Goal: Download file/media

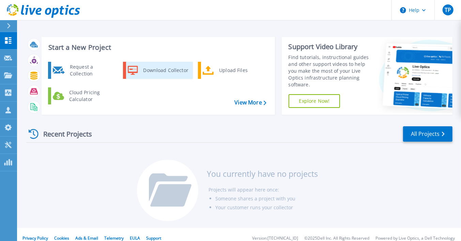
click at [145, 73] on div "Download Collector" at bounding box center [165, 70] width 51 height 14
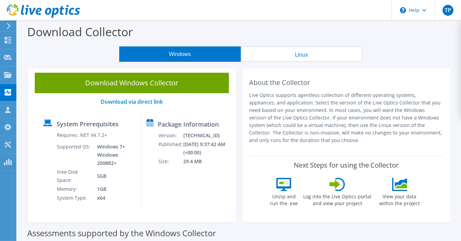
click at [299, 53] on button "Linux" at bounding box center [302, 53] width 122 height 15
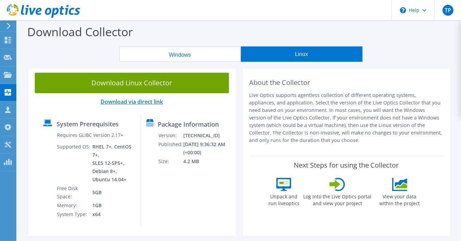
click at [146, 102] on link "Download via direct link" at bounding box center [132, 102] width 62 height 8
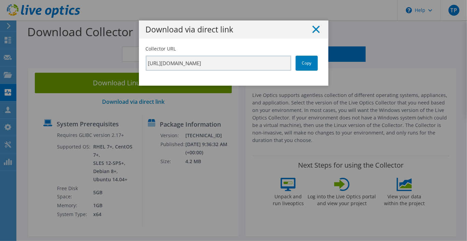
click at [315, 29] on icon at bounding box center [316, 30] width 8 height 8
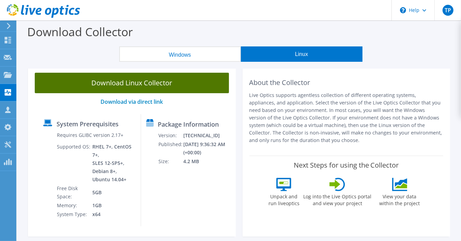
click at [138, 84] on link "Download Linux Collector" at bounding box center [132, 83] width 194 height 20
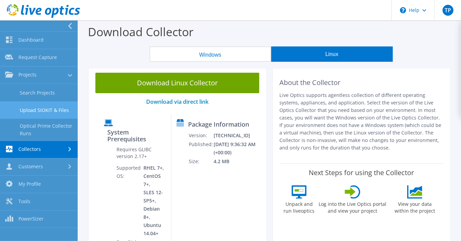
click at [34, 113] on link "Upload SIOKIT & Files" at bounding box center [39, 109] width 78 height 17
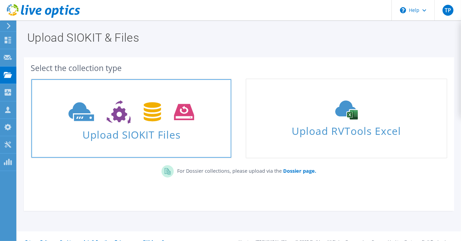
click at [115, 121] on icon at bounding box center [132, 112] width 126 height 24
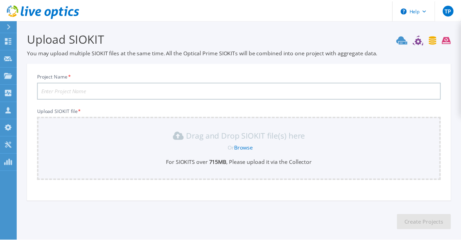
scroll to position [30, 0]
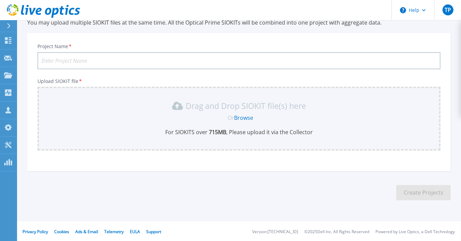
click at [239, 62] on input "Project Name *" at bounding box center [239, 60] width 403 height 17
click at [10, 99] on link "Collectors Collectors" at bounding box center [8, 92] width 17 height 17
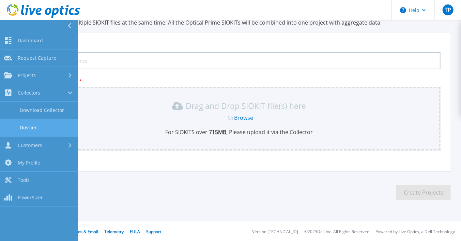
click at [26, 132] on link "Dossier" at bounding box center [39, 127] width 78 height 17
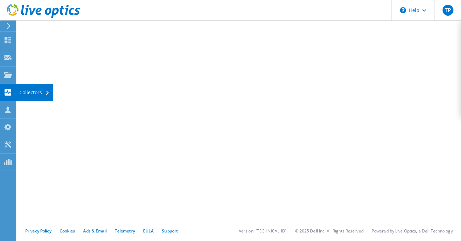
click at [35, 91] on div "Collectors" at bounding box center [34, 92] width 37 height 17
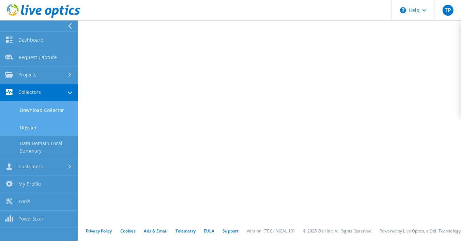
click at [36, 107] on link "Download Collector" at bounding box center [39, 109] width 78 height 17
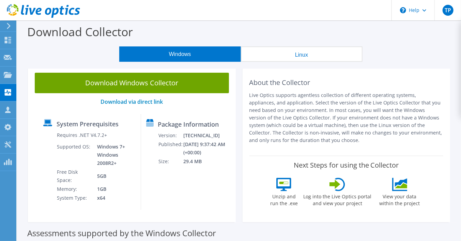
click at [182, 128] on div "Package Information Version: [TECHNICAL_ID] Published: [DATE] 9:37:42 AM (+00:0…" at bounding box center [183, 162] width 85 height 96
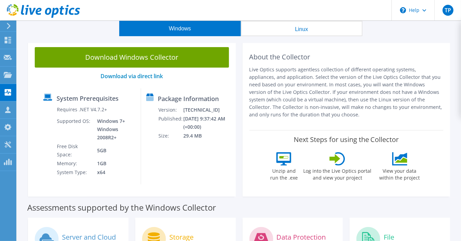
scroll to position [27, 0]
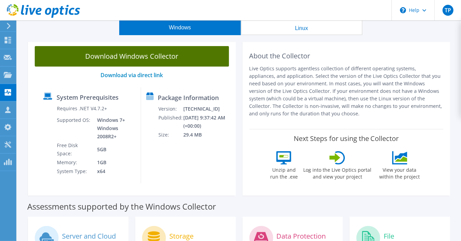
click at [202, 57] on link "Download Windows Collector" at bounding box center [132, 56] width 194 height 20
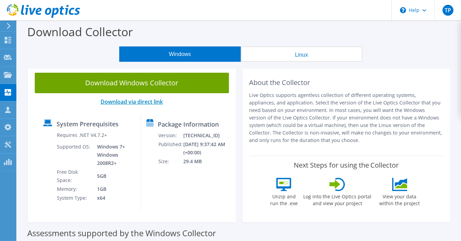
click at [142, 101] on link "Download via direct link" at bounding box center [132, 102] width 62 height 8
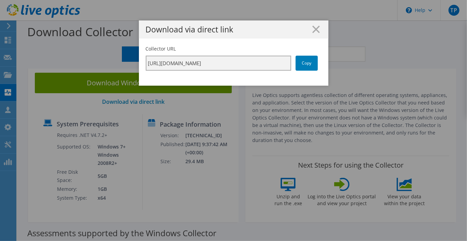
click at [238, 60] on input "https://app.liveoptics.com/collector/direct?request=fec8eaab-5339-4285-933e-665…" at bounding box center [218, 63] width 145 height 15
click at [307, 65] on link "Copy" at bounding box center [306, 63] width 22 height 15
click at [300, 61] on link "Copy" at bounding box center [306, 63] width 22 height 15
click at [300, 64] on link "Copy" at bounding box center [306, 63] width 22 height 15
